Goal: Communication & Community: Ask a question

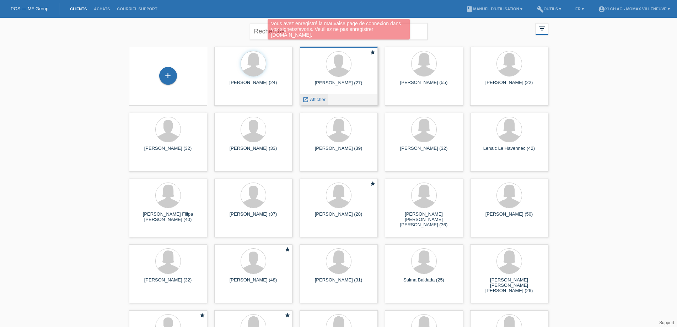
click at [318, 99] on span "Afficher" at bounding box center [318, 99] width 16 height 5
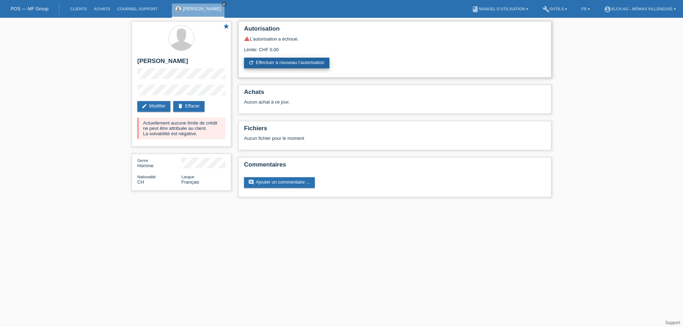
click at [266, 59] on link "refresh Effectuer à nouveau l’autorisation" at bounding box center [286, 63] width 85 height 11
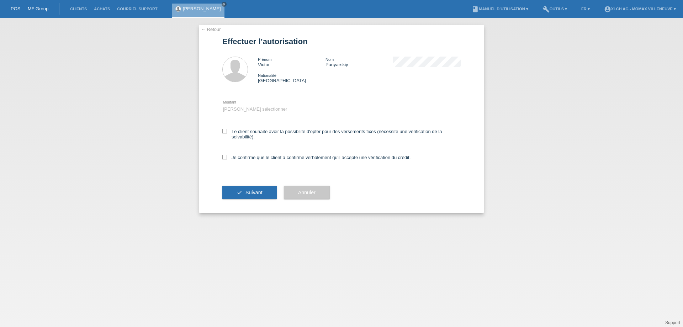
drag, startPoint x: 263, startPoint y: 102, endPoint x: 260, endPoint y: 105, distance: 3.8
click at [263, 104] on div "Veuillez sélectionner CHF 1.00 - CHF 499.00 CHF 500.00 - CHF 1'999.00 CHF 2'000…" at bounding box center [278, 109] width 112 height 24
drag, startPoint x: 260, startPoint y: 105, endPoint x: 258, endPoint y: 112, distance: 7.3
click at [260, 105] on select "Veuillez sélectionner CHF 1.00 - CHF 499.00 CHF 500.00 - CHF 1'999.00 CHF 2'000…" at bounding box center [278, 109] width 112 height 9
select select "3"
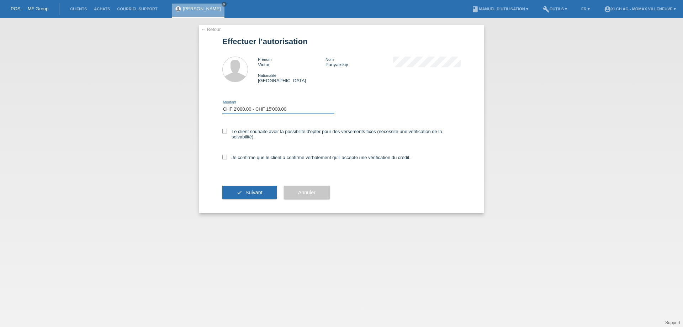
click at [222, 105] on select "Veuillez sélectionner CHF 1.00 - CHF 499.00 CHF 500.00 - CHF 1'999.00 CHF 2'000…" at bounding box center [278, 109] width 112 height 9
drag, startPoint x: 223, startPoint y: 130, endPoint x: 227, endPoint y: 169, distance: 39.3
click at [224, 132] on icon at bounding box center [224, 131] width 5 height 5
click at [224, 132] on input "Le client souhaite avoir la possibilité d'opter pour des versements fixes (néce…" at bounding box center [224, 131] width 5 height 5
checkbox input "true"
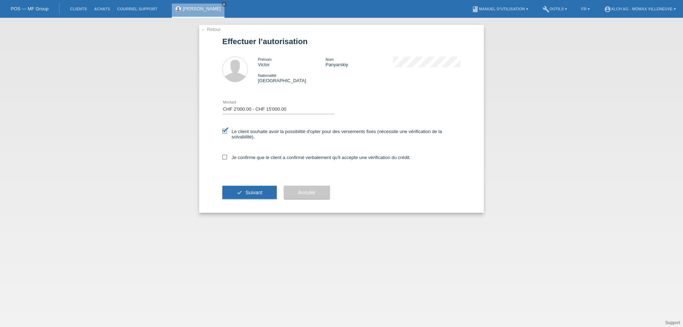
drag, startPoint x: 226, startPoint y: 153, endPoint x: 227, endPoint y: 159, distance: 5.7
click at [226, 154] on div "Je confirme que le client a confirmé verbalement qu'il accepte une vérification…" at bounding box center [341, 160] width 238 height 24
click at [226, 156] on icon at bounding box center [224, 157] width 5 height 5
click at [226, 156] on input "Je confirme que le client a confirmé verbalement qu'il accepte une vérification…" at bounding box center [224, 157] width 5 height 5
checkbox input "true"
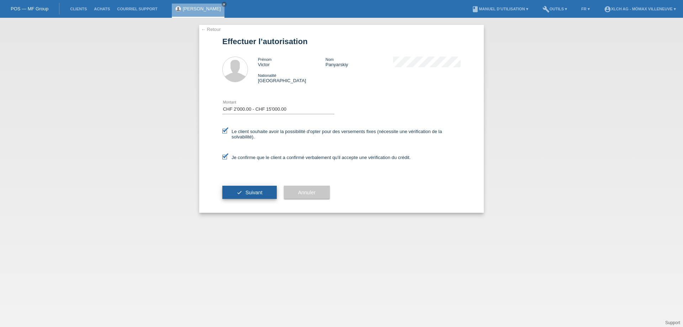
click at [265, 197] on button "check Suivant" at bounding box center [249, 193] width 54 height 14
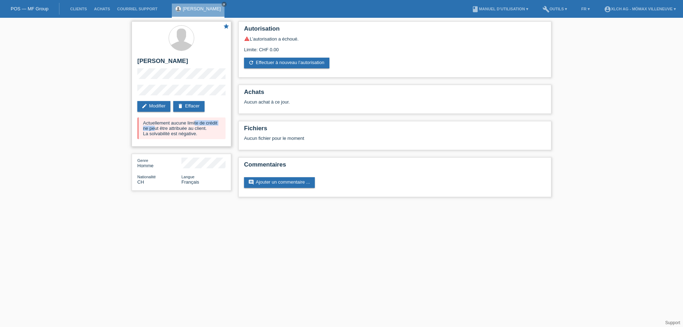
drag, startPoint x: 150, startPoint y: 123, endPoint x: 188, endPoint y: 123, distance: 38.0
click at [188, 123] on div "Actuellement aucune limite de crédit ne peut être attribuée au client. La solva…" at bounding box center [181, 128] width 88 height 22
drag, startPoint x: 194, startPoint y: 123, endPoint x: 209, endPoint y: 123, distance: 14.6
click at [197, 123] on div "Actuellement aucune limite de crédit ne peut être attribuée au client. La solva…" at bounding box center [181, 128] width 88 height 22
drag, startPoint x: 148, startPoint y: 128, endPoint x: 182, endPoint y: 128, distance: 33.8
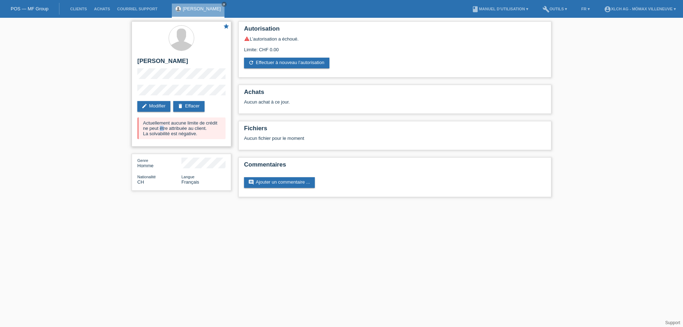
click at [182, 128] on div "Actuellement aucune limite de crédit ne peut être attribuée au client. La solva…" at bounding box center [181, 128] width 88 height 22
drag, startPoint x: 201, startPoint y: 128, endPoint x: 230, endPoint y: 128, distance: 28.8
click at [230, 128] on div "star [PERSON_NAME] edit Modifier delete Effacer Actuellement aucune limite de c…" at bounding box center [182, 83] width 100 height 125
drag, startPoint x: 147, startPoint y: 133, endPoint x: 181, endPoint y: 133, distance: 33.8
click at [181, 133] on div "Actuellement aucune limite de crédit ne peut être attribuée au client. La solva…" at bounding box center [181, 128] width 88 height 22
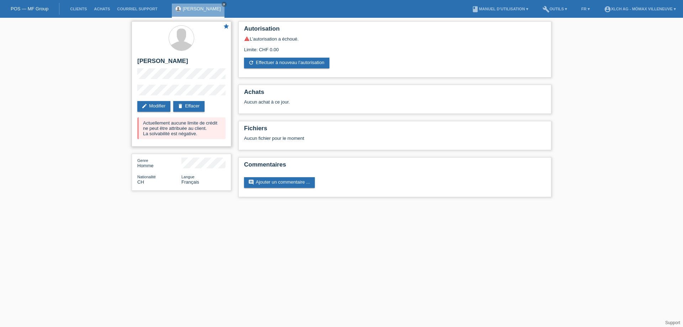
drag, startPoint x: 182, startPoint y: 133, endPoint x: 205, endPoint y: 132, distance: 22.4
click at [202, 132] on div "Actuellement aucune limite de crédit ne peut être attribuée au client. La solva…" at bounding box center [181, 128] width 88 height 22
drag, startPoint x: 153, startPoint y: 133, endPoint x: 185, endPoint y: 134, distance: 31.7
click at [174, 133] on div "Actuellement aucune limite de crédit ne peut être attribuée au client. La solva…" at bounding box center [181, 128] width 88 height 22
drag, startPoint x: 192, startPoint y: 134, endPoint x: 225, endPoint y: 135, distance: 33.8
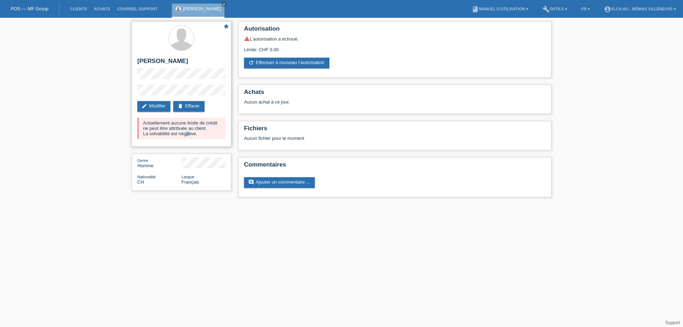
click at [221, 134] on div "Actuellement aucune limite de crédit ne peut être attribuée au client. La solva…" at bounding box center [181, 128] width 88 height 22
click at [207, 136] on div "Actuellement aucune limite de crédit ne peut être attribuée au client. La solva…" at bounding box center [181, 128] width 88 height 22
drag, startPoint x: 146, startPoint y: 134, endPoint x: 197, endPoint y: 132, distance: 50.5
click at [197, 132] on div "Actuellement aucune limite de crédit ne peut être attribuée au client. La solva…" at bounding box center [181, 128] width 88 height 22
copy div "La solvabilité est négative."
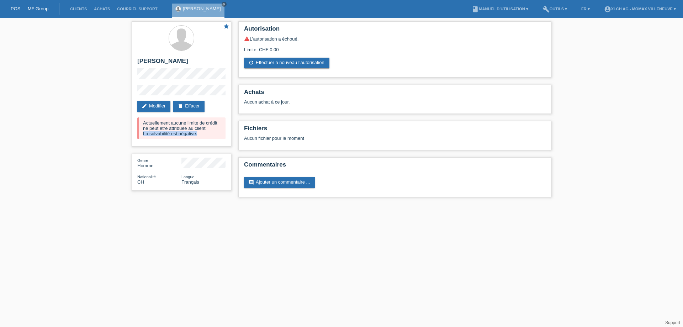
drag, startPoint x: 186, startPoint y: 62, endPoint x: 120, endPoint y: 62, distance: 65.8
click at [120, 62] on div "star [PERSON_NAME] edit Modifier delete Effacer Actuellement aucune limite de c…" at bounding box center [341, 111] width 683 height 186
click at [172, 56] on div "star [PERSON_NAME] edit Modifier delete Effacer Actuellement aucune limite de c…" at bounding box center [182, 83] width 100 height 125
click at [178, 60] on h2 "[PERSON_NAME]" at bounding box center [181, 63] width 88 height 11
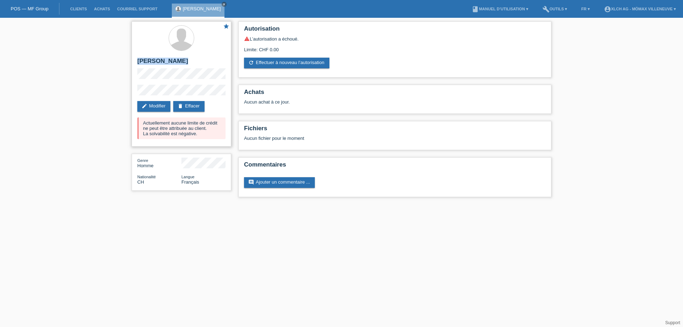
click at [178, 60] on h2 "[PERSON_NAME]" at bounding box center [181, 63] width 88 height 11
copy div "[PERSON_NAME]"
click at [129, 7] on link "Courriel Support" at bounding box center [136, 9] width 47 height 4
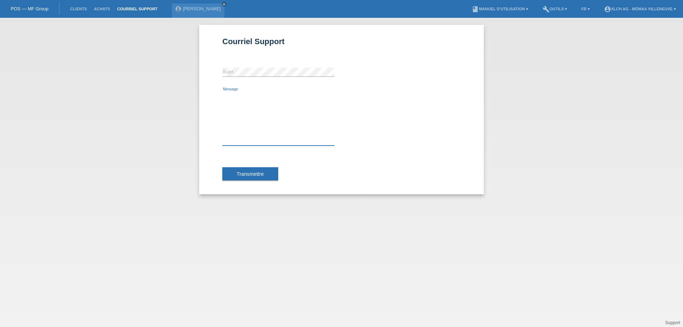
click at [238, 95] on textarea "Message" at bounding box center [278, 119] width 112 height 54
paste textarea "[PERSON_NAME]"
type textarea "Client (Victor Panyarskiy) , la solvabilité est négative cela veut dire quoi ? …"
click at [251, 67] on div "error Sujet" at bounding box center [278, 72] width 112 height 24
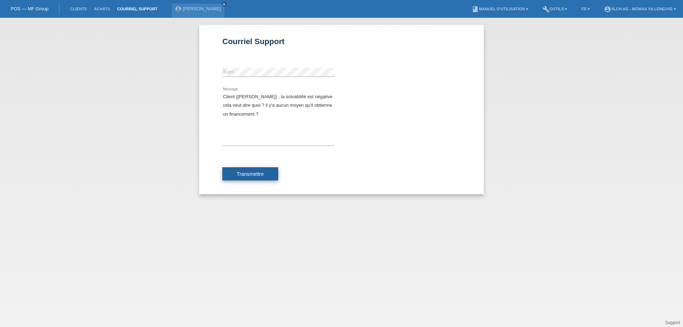
click at [250, 173] on span "Transmettre" at bounding box center [249, 174] width 27 height 6
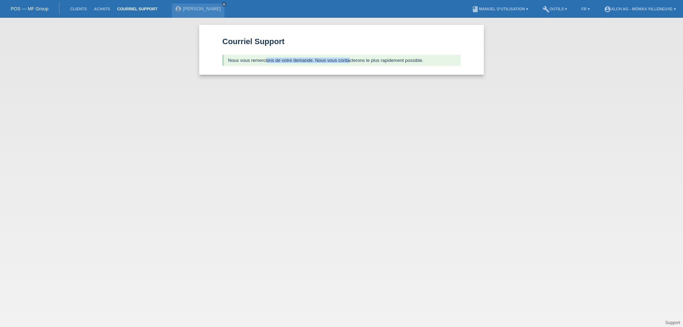
drag, startPoint x: 266, startPoint y: 59, endPoint x: 404, endPoint y: 63, distance: 137.6
click at [395, 63] on div "Nous vous remercions de votre demande. Nous vous contacterons le plus rapidemen…" at bounding box center [341, 60] width 238 height 11
drag, startPoint x: 402, startPoint y: 60, endPoint x: 426, endPoint y: 60, distance: 23.8
click at [404, 60] on div "Nous vous remercions de votre demande. Nous vous contacterons le plus rapidemen…" at bounding box center [341, 60] width 238 height 11
click at [426, 60] on div "Nous vous remercions de votre demande. Nous vous contacterons le plus rapidemen…" at bounding box center [341, 60] width 238 height 11
